Goal: Task Accomplishment & Management: Use online tool/utility

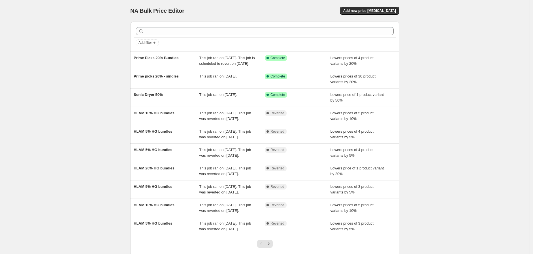
click at [378, 6] on div "NA Bulk Price Editor. This page is ready NA Bulk Price Editor Add new price [ME…" at bounding box center [264, 11] width 269 height 22
click at [377, 9] on span "Add new price [MEDICAL_DATA]" at bounding box center [369, 11] width 53 height 5
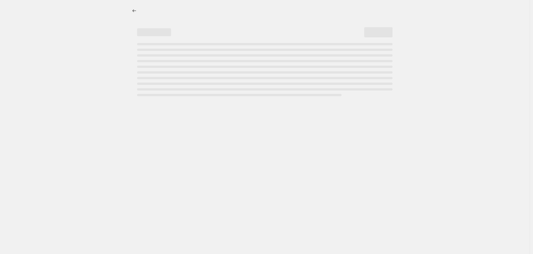
select select "percentage"
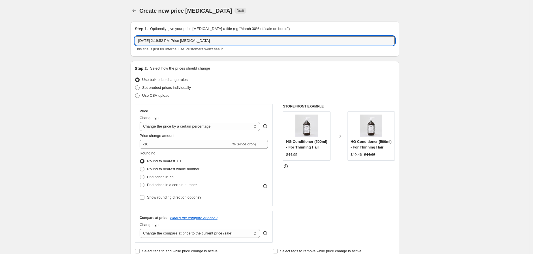
drag, startPoint x: 224, startPoint y: 42, endPoint x: 42, endPoint y: 31, distance: 182.8
type input "TEST"
click at [189, 168] on span "Round to nearest whole number" at bounding box center [173, 169] width 52 height 4
click at [140, 167] on input "Round to nearest whole number" at bounding box center [140, 167] width 0 height 0
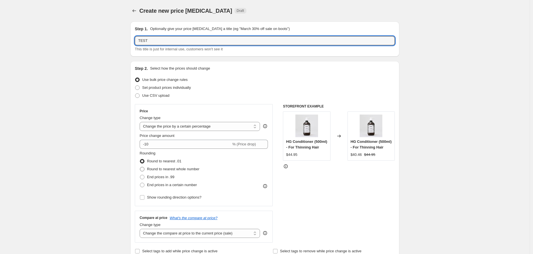
radio input "true"
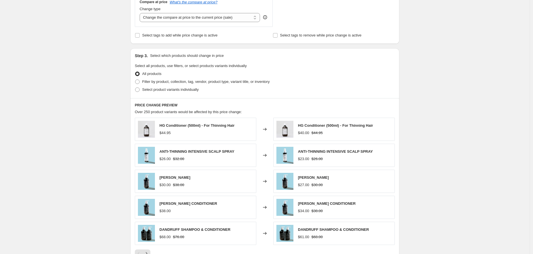
scroll to position [220, 0]
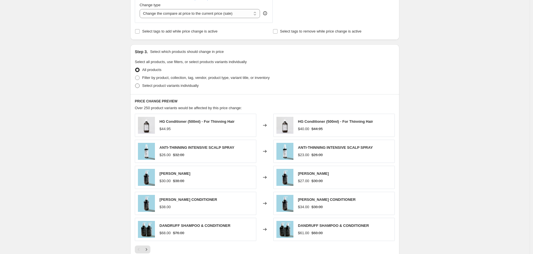
click at [169, 84] on span "Select product variants individually" at bounding box center [170, 86] width 56 height 4
click at [135, 84] on input "Select product variants individually" at bounding box center [135, 84] width 0 height 0
radio input "true"
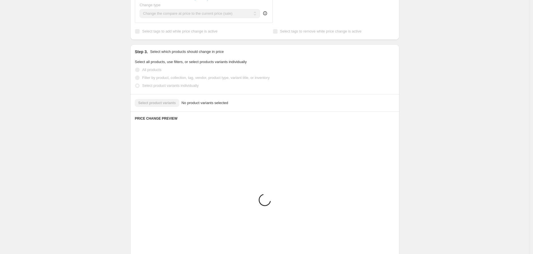
scroll to position [186, 0]
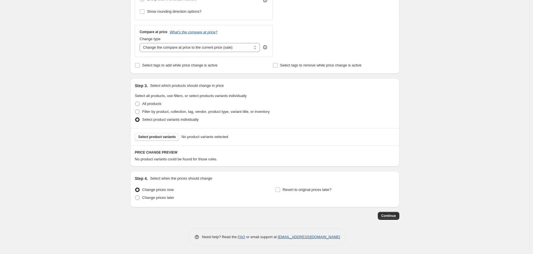
click at [161, 134] on button "Select product variants" at bounding box center [157, 137] width 44 height 8
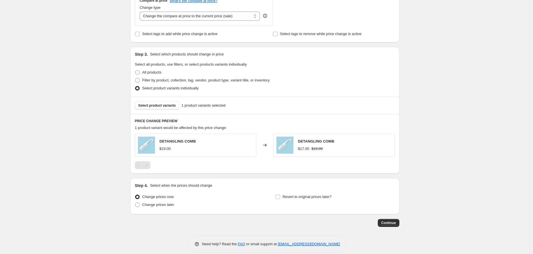
scroll to position [225, 0]
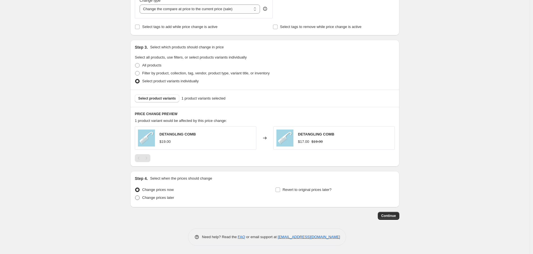
click at [139, 197] on span at bounding box center [137, 198] width 5 height 5
click at [135, 196] on input "Change prices later" at bounding box center [135, 196] width 0 height 0
radio input "true"
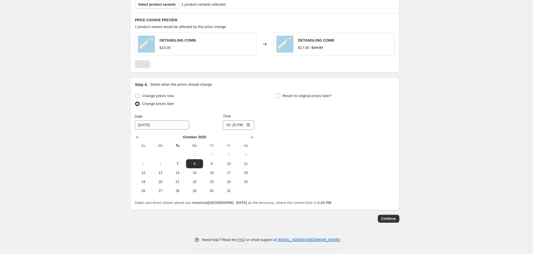
scroll to position [322, 0]
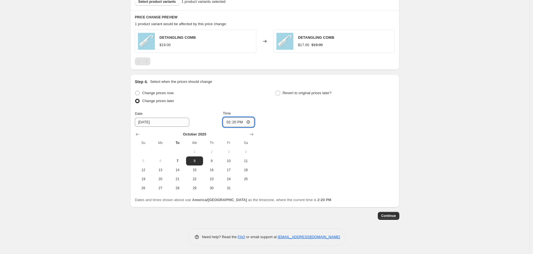
click at [235, 122] on input "14:20" at bounding box center [239, 123] width 32 height 10
type input "14:22"
click at [304, 137] on div "Change prices now Change prices later Date [DATE] Time 14:[DATE] Mo Tu We Th Fr…" at bounding box center [265, 141] width 260 height 104
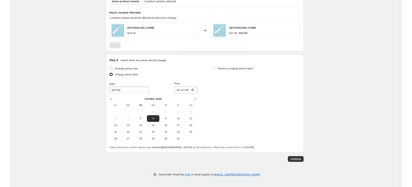
scroll to position [321, 0]
